Goal: Check status: Check status

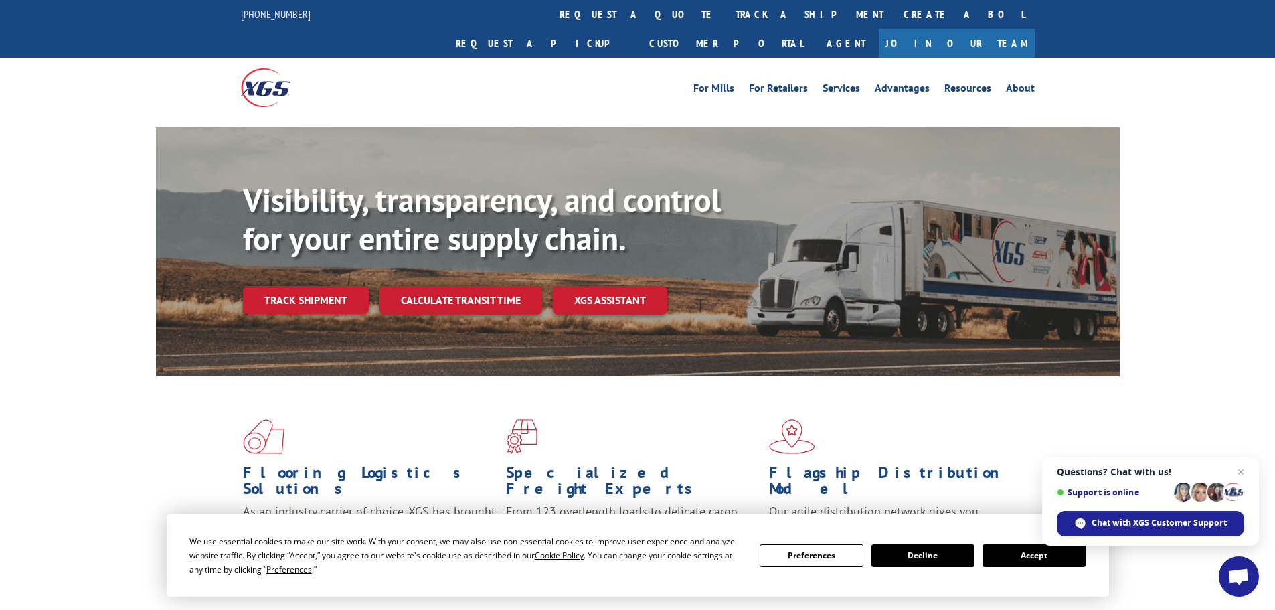
click at [1023, 554] on button "Accept" at bounding box center [1034, 555] width 103 height 23
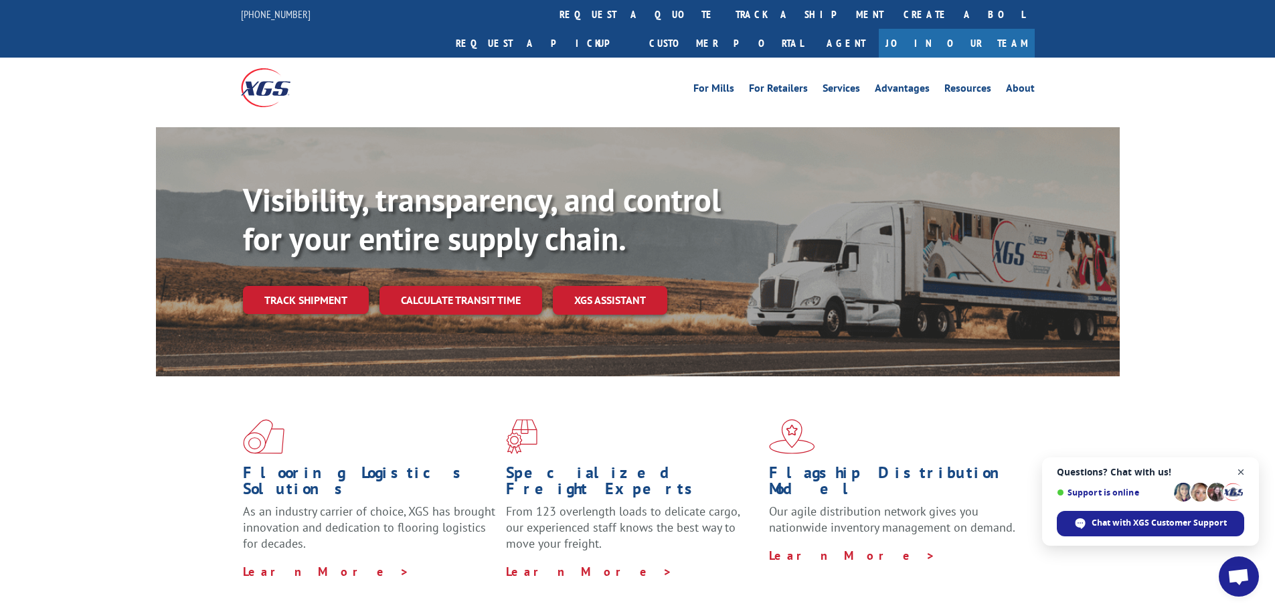
click at [1242, 471] on span "Open chat" at bounding box center [1241, 472] width 17 height 17
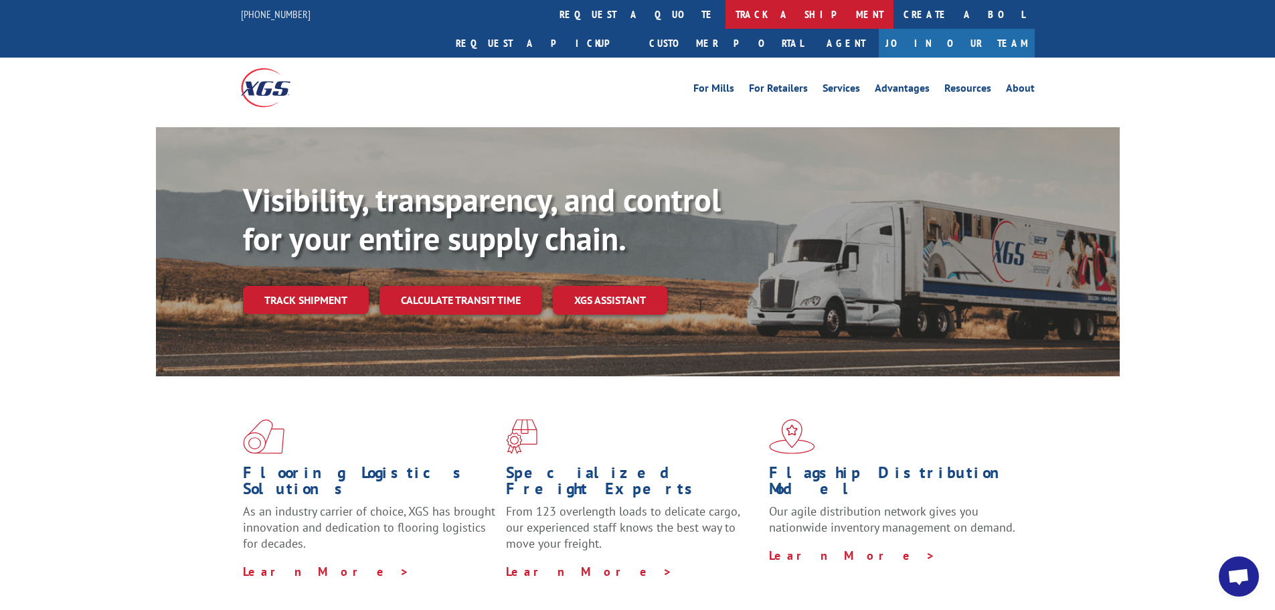
click at [726, 9] on link "track a shipment" at bounding box center [810, 14] width 168 height 29
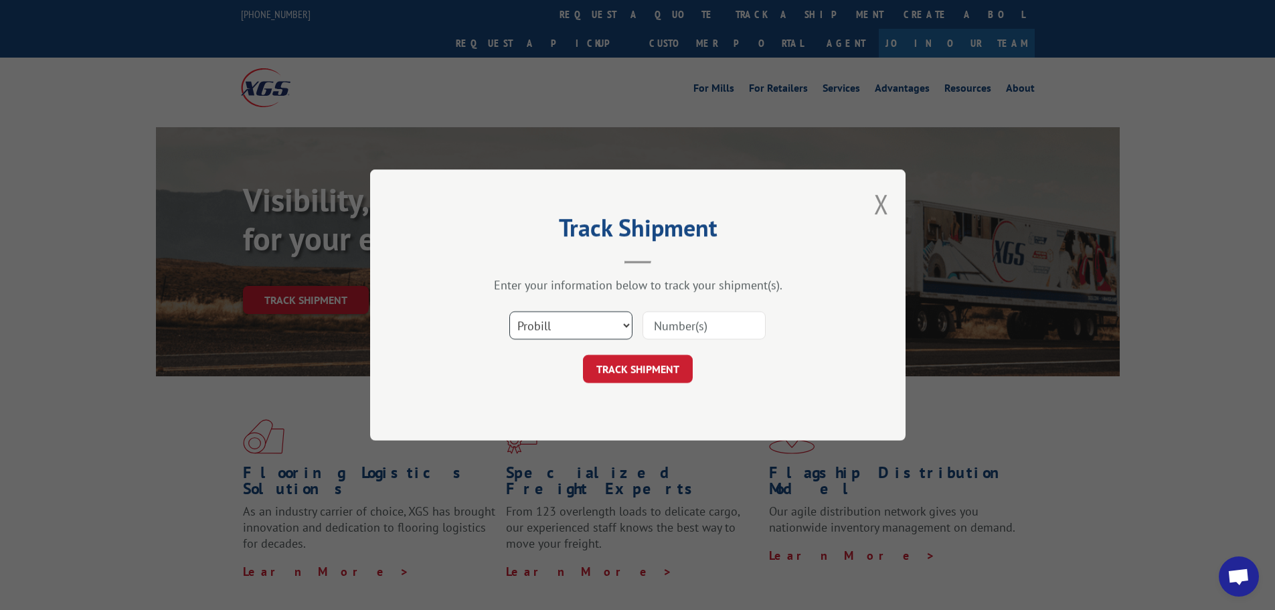
click at [601, 331] on select "Select category... Probill BOL PO" at bounding box center [571, 325] width 123 height 28
select select "bol"
click at [510, 311] on select "Select category... Probill BOL PO" at bounding box center [571, 325] width 123 height 28
paste input "L'esprit [PERSON_NAME] le Vicomte Journée Grand Siècle"
type input "L'esprit [PERSON_NAME] le Vicomte Journée Grand Siècle"
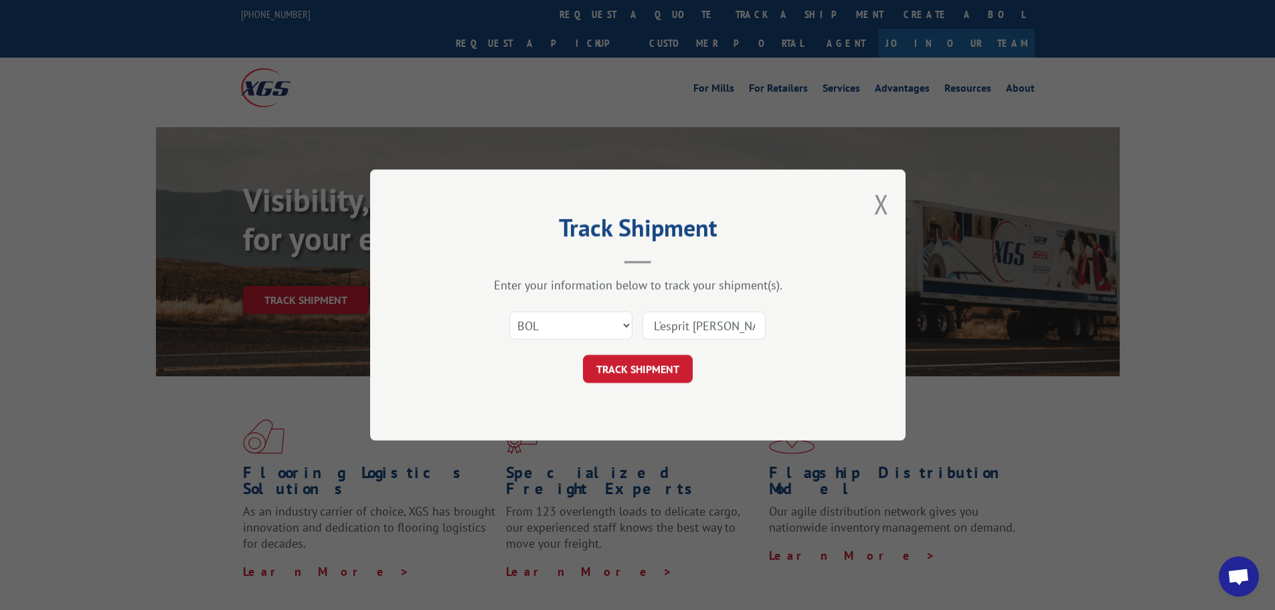
drag, startPoint x: 759, startPoint y: 327, endPoint x: 605, endPoint y: 313, distance: 155.3
click at [605, 313] on div "Select category... Probill BOL PO L'esprit [PERSON_NAME] le Vicomte Journée Gra…" at bounding box center [638, 325] width 402 height 44
type input "362155"
click at [660, 371] on button "TRACK SHIPMENT" at bounding box center [638, 369] width 110 height 28
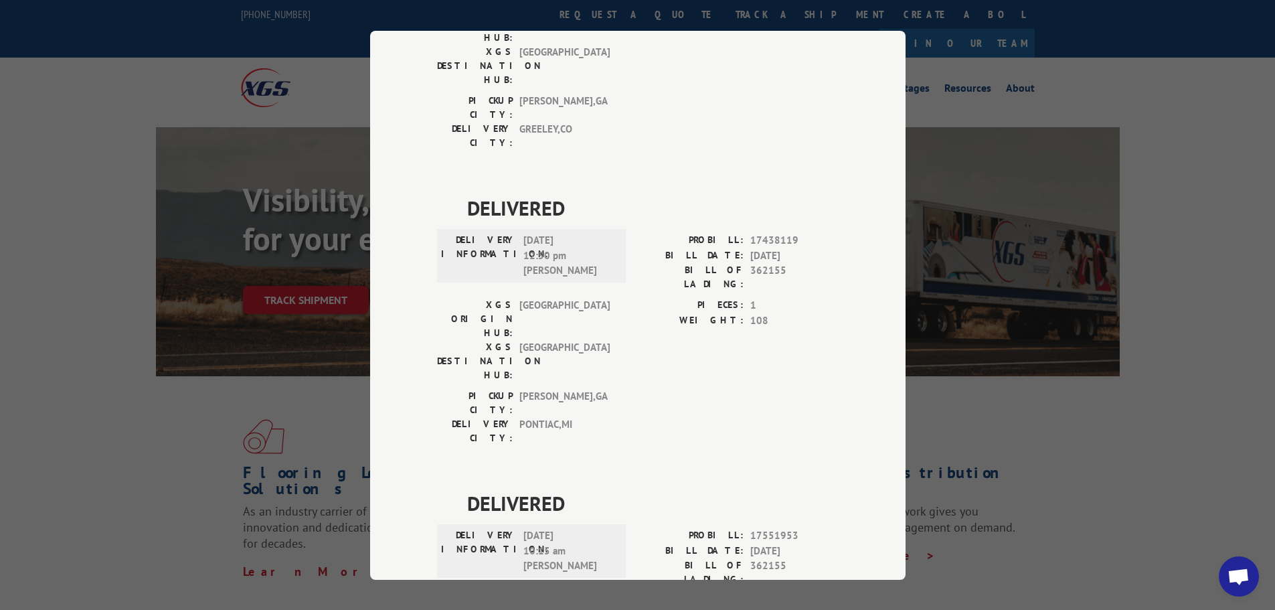
scroll to position [273, 0]
